Goal: Complete application form

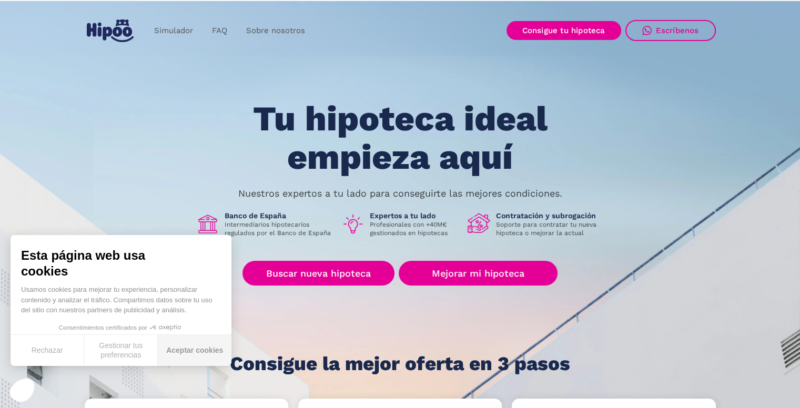
click at [180, 346] on button "Aceptar cookies" at bounding box center [195, 350] width 74 height 31
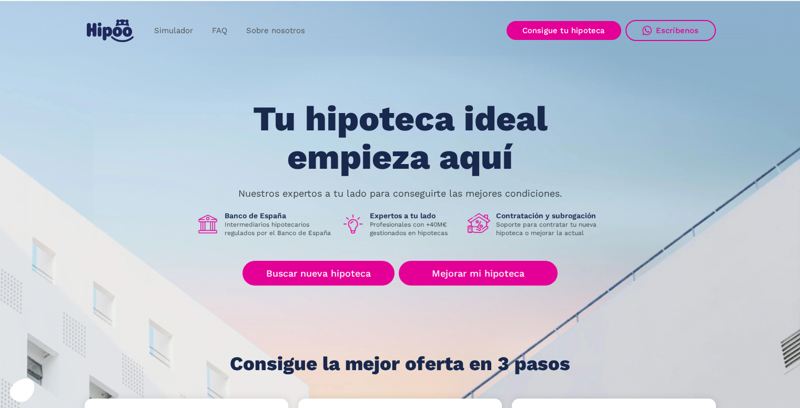
click at [118, 202] on div "Tu hipoteca ideal empieza aquí Nuestros expertos a tu lado para conseguirte las…" at bounding box center [400, 237] width 631 height 274
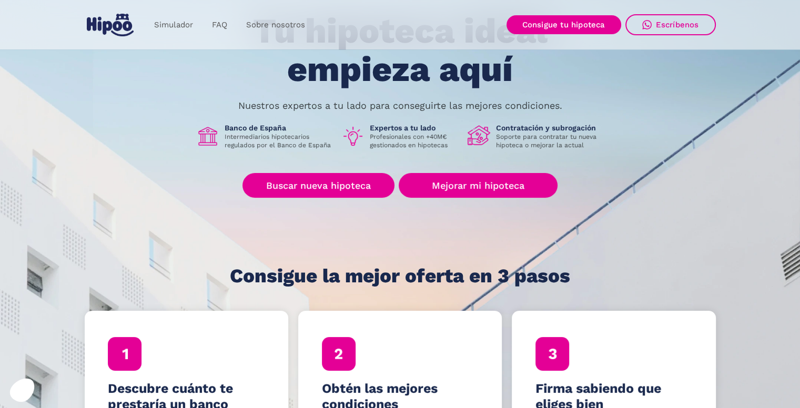
scroll to position [84, 0]
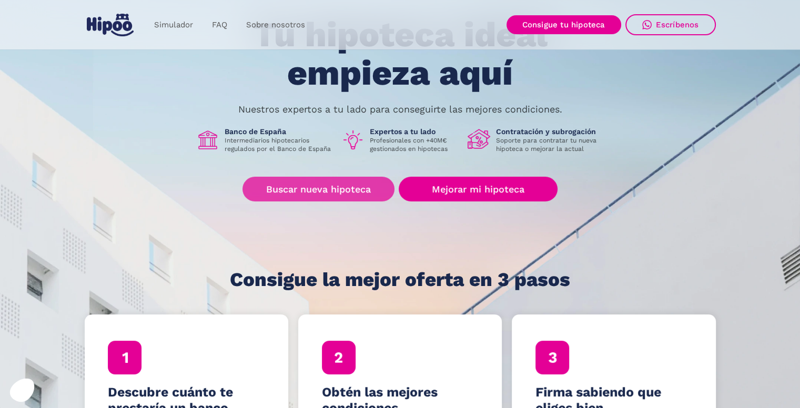
click at [315, 194] on link "Buscar nueva hipoteca" at bounding box center [318, 189] width 152 height 25
click at [305, 182] on link "Buscar nueva hipoteca" at bounding box center [318, 189] width 152 height 25
